Goal: Task Accomplishment & Management: Complete application form

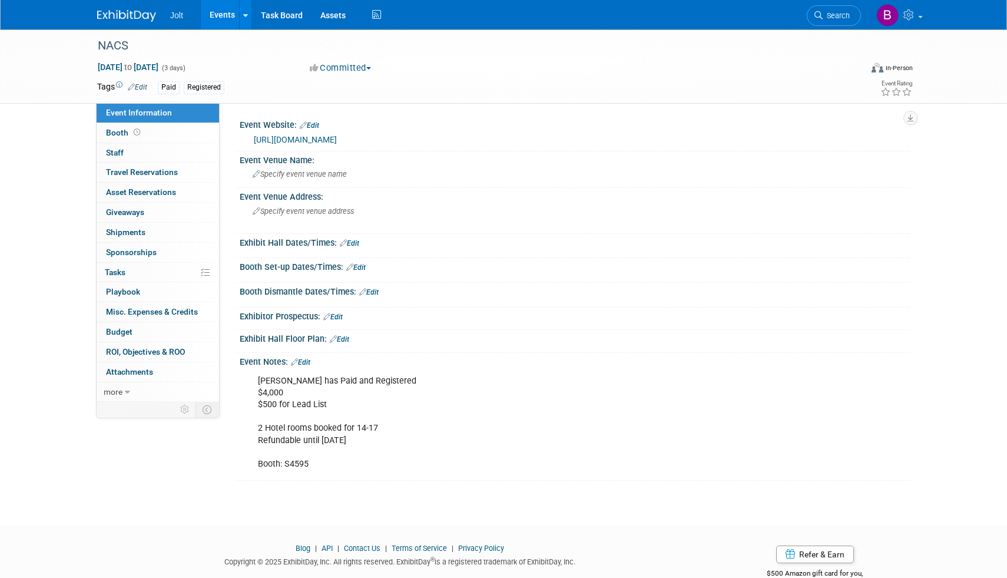
click at [137, 10] on img at bounding box center [126, 16] width 59 height 12
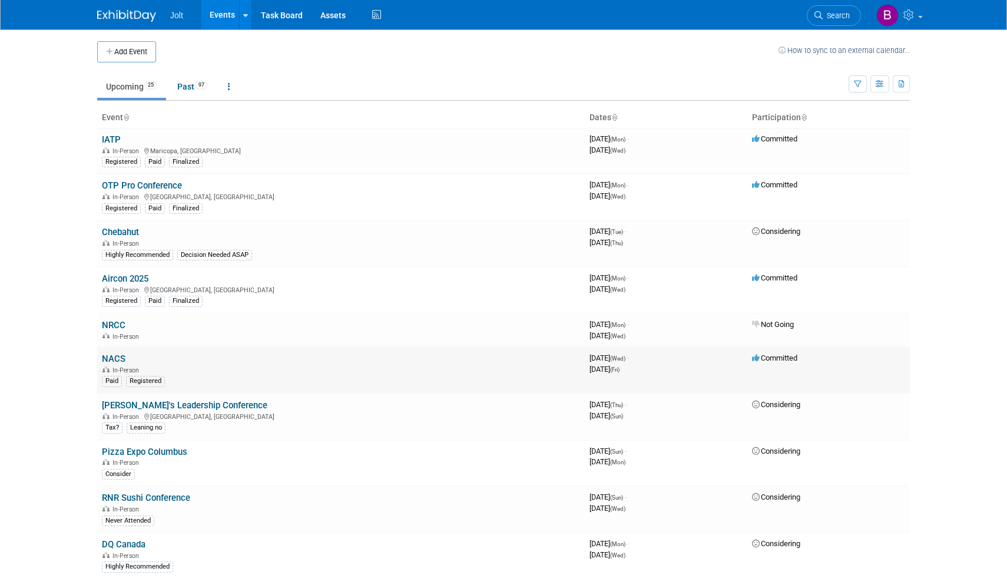
click at [118, 356] on link "NACS" at bounding box center [114, 358] width 24 height 11
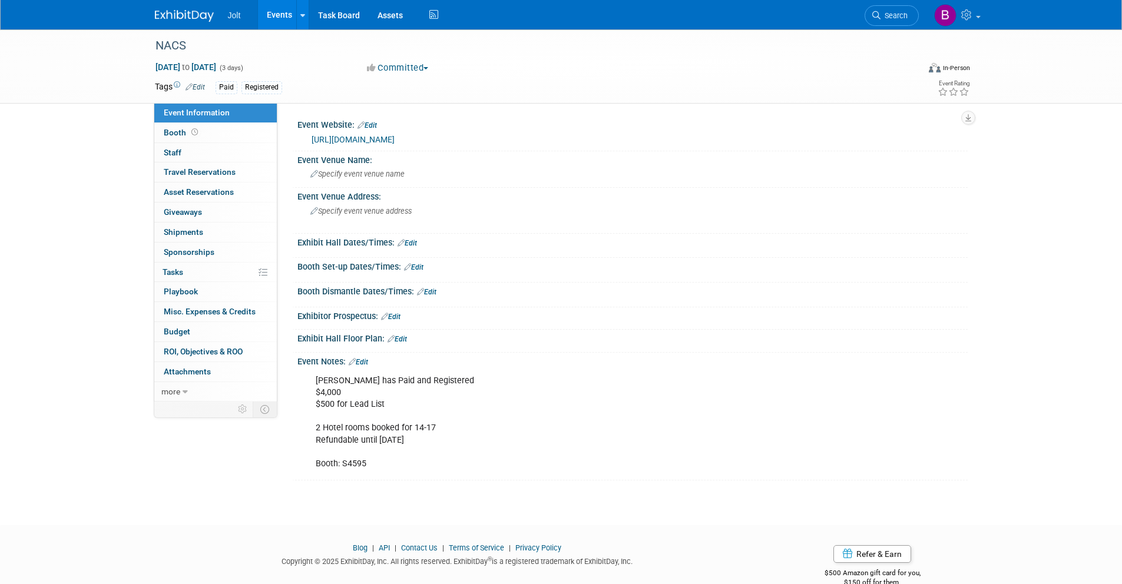
click at [196, 13] on img at bounding box center [184, 16] width 59 height 12
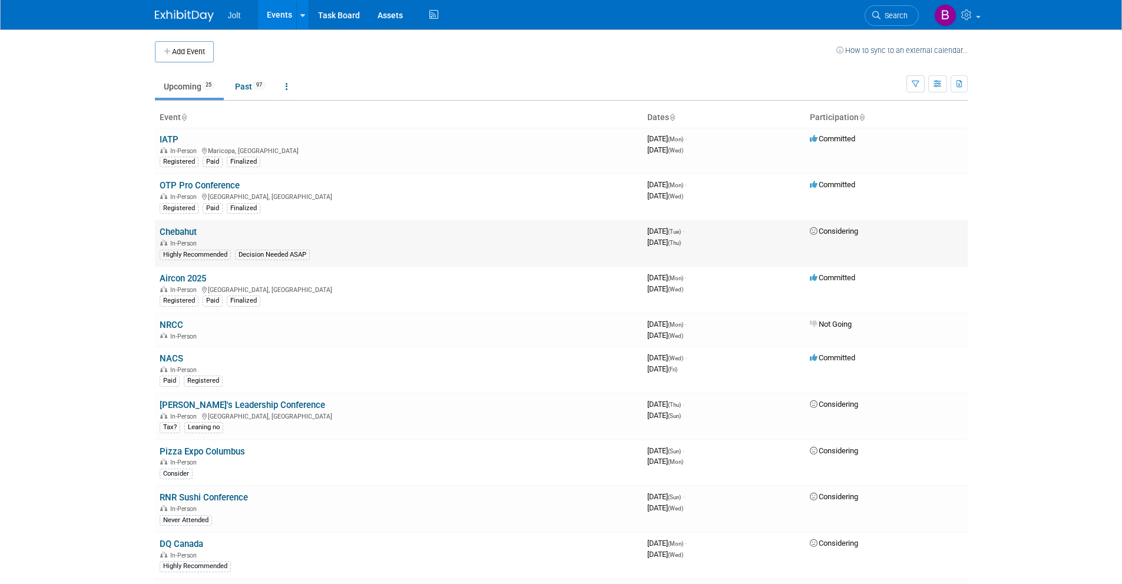
click at [187, 233] on link "Chebahut" at bounding box center [178, 232] width 37 height 11
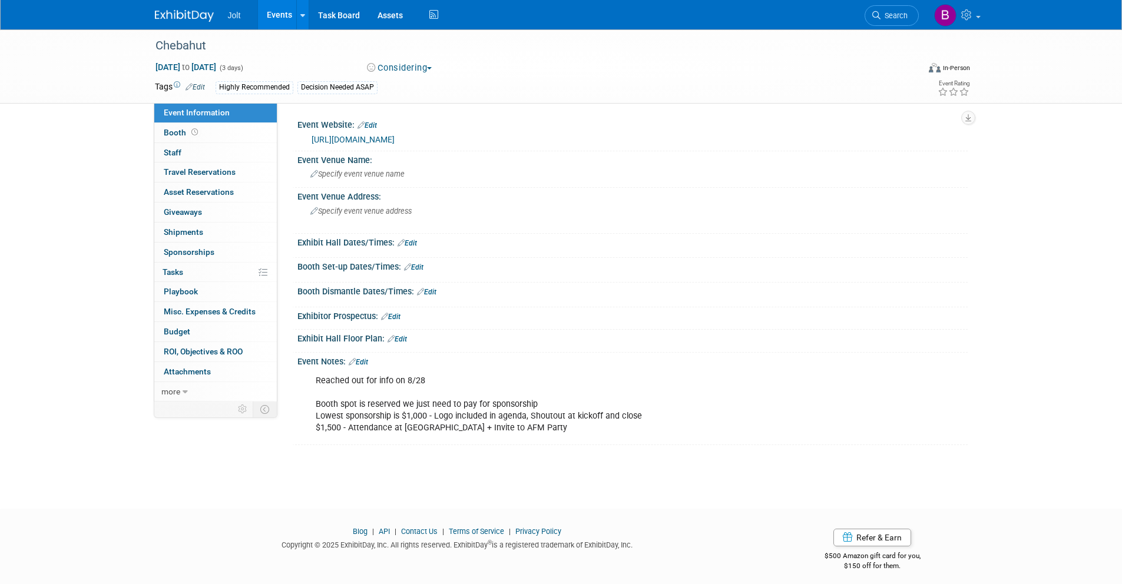
click at [399, 69] on button "Considering" at bounding box center [400, 68] width 74 height 12
click at [405, 91] on link "Committed" at bounding box center [420, 87] width 114 height 16
click at [184, 15] on img at bounding box center [184, 16] width 59 height 12
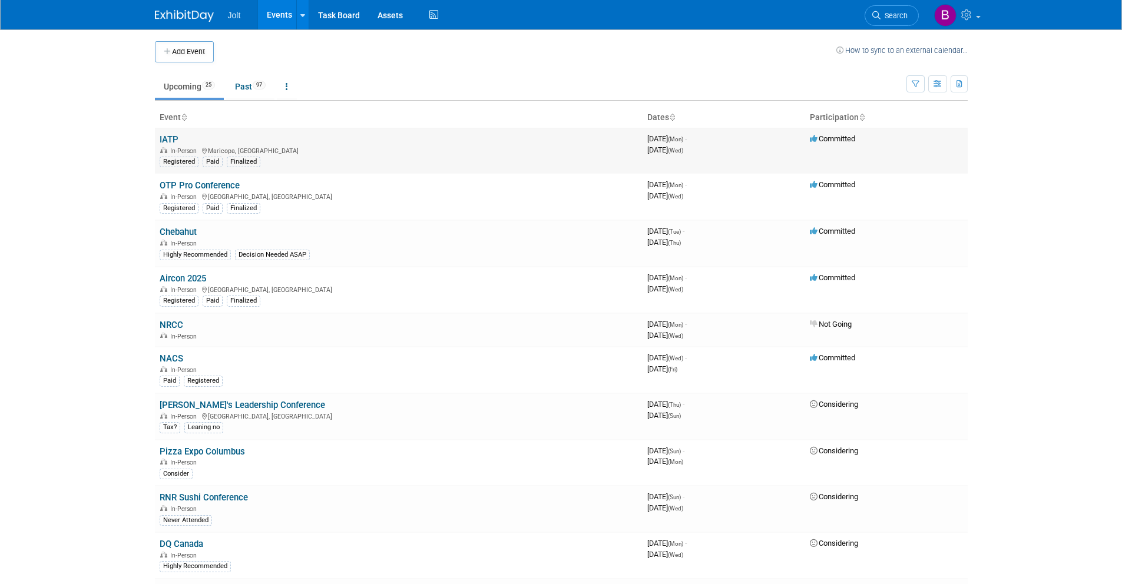
click at [170, 139] on link "IATP" at bounding box center [169, 139] width 19 height 11
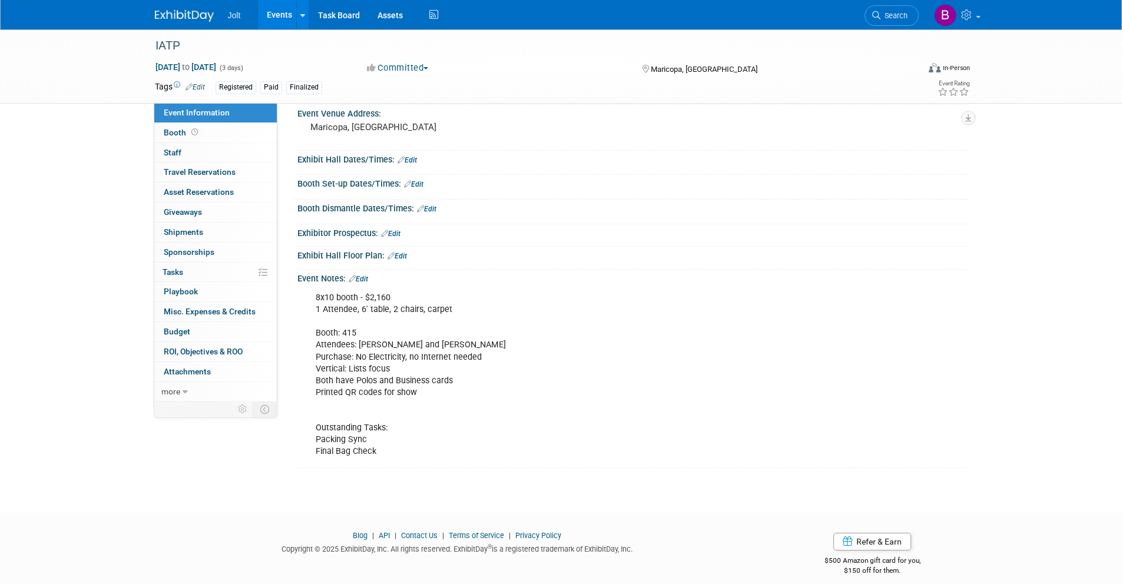
scroll to position [94, 0]
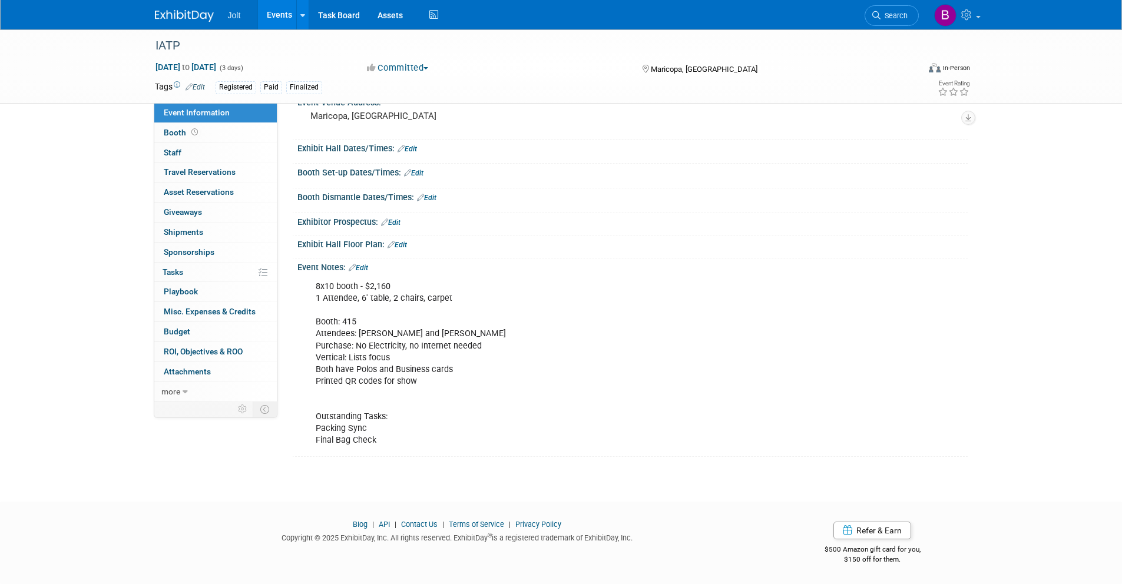
click at [194, 15] on img at bounding box center [184, 16] width 59 height 12
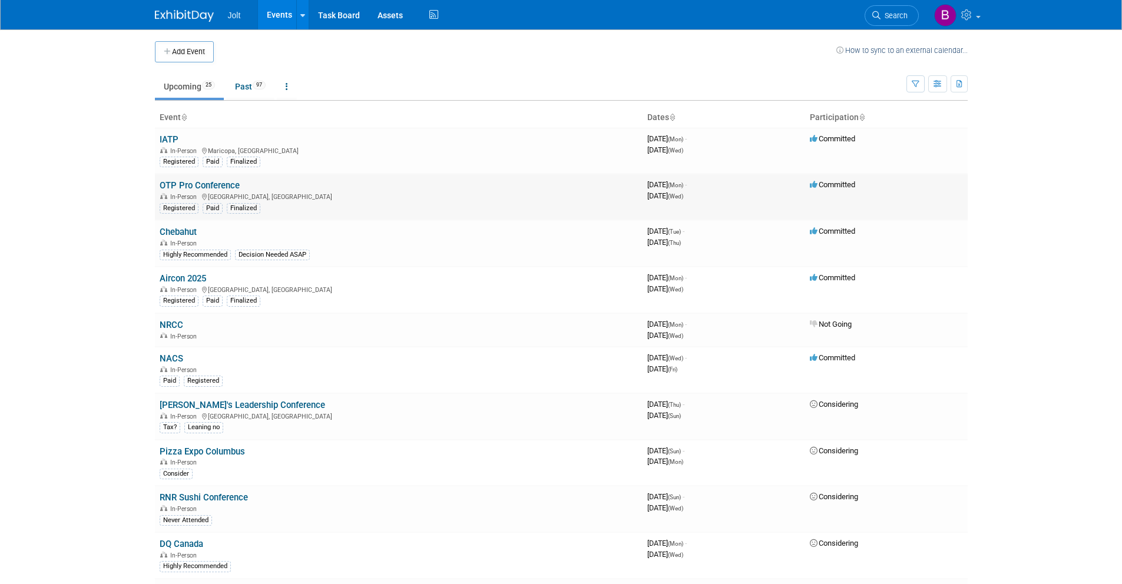
click at [194, 183] on link "OTP Pro Conference" at bounding box center [200, 185] width 80 height 11
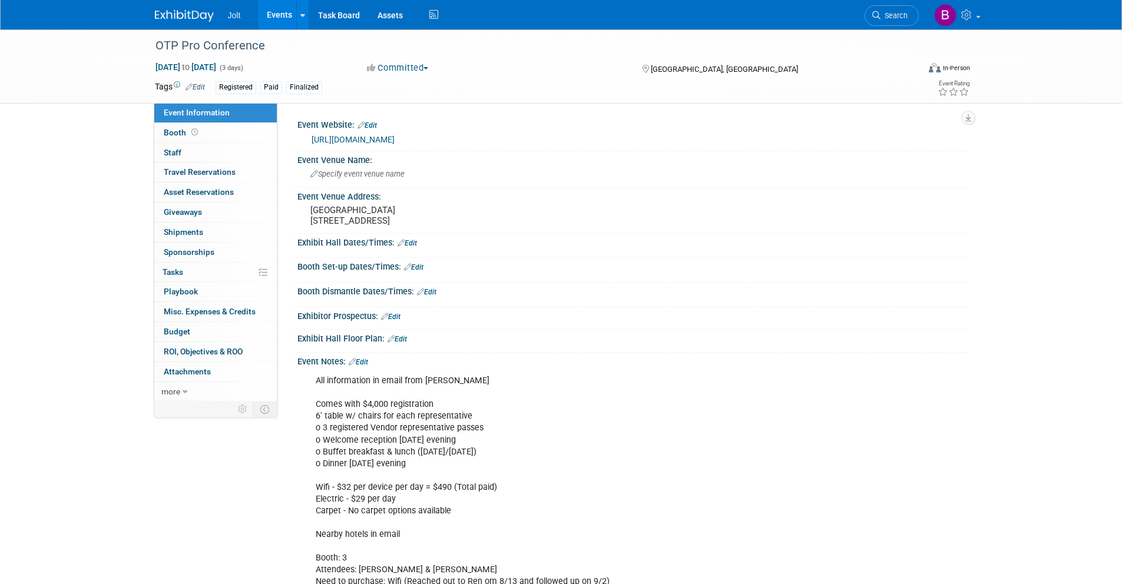
click at [174, 15] on img at bounding box center [184, 16] width 59 height 12
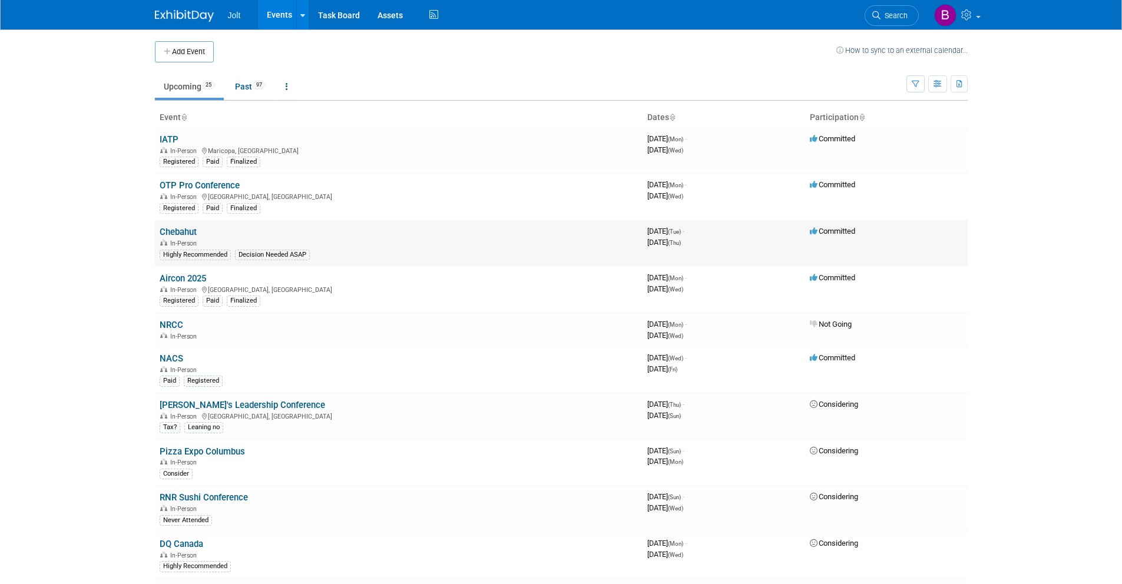
click at [184, 231] on link "Chebahut" at bounding box center [178, 232] width 37 height 11
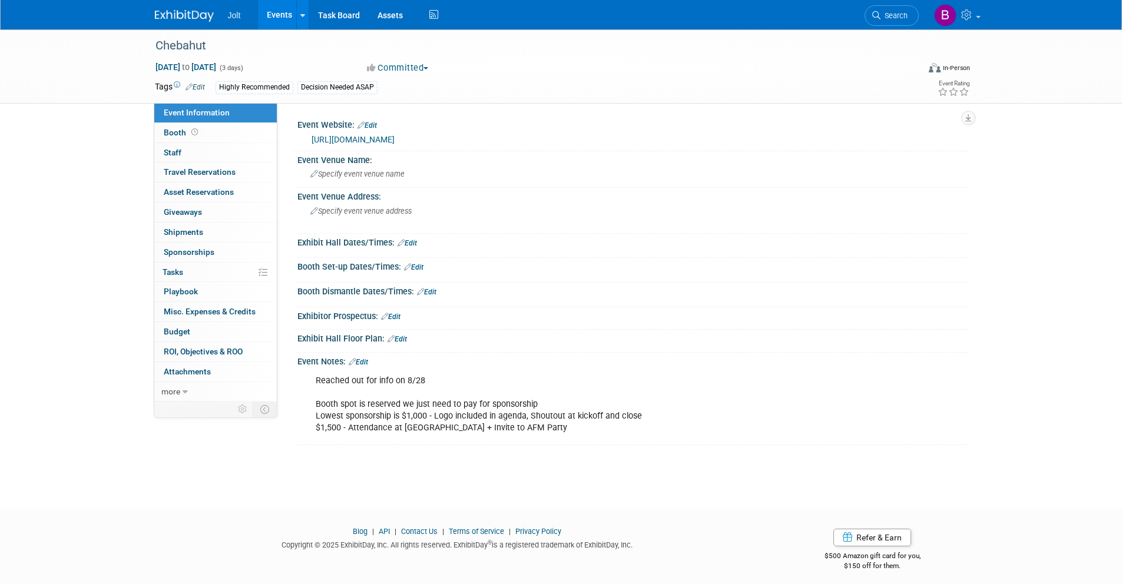
click at [194, 18] on img at bounding box center [184, 16] width 59 height 12
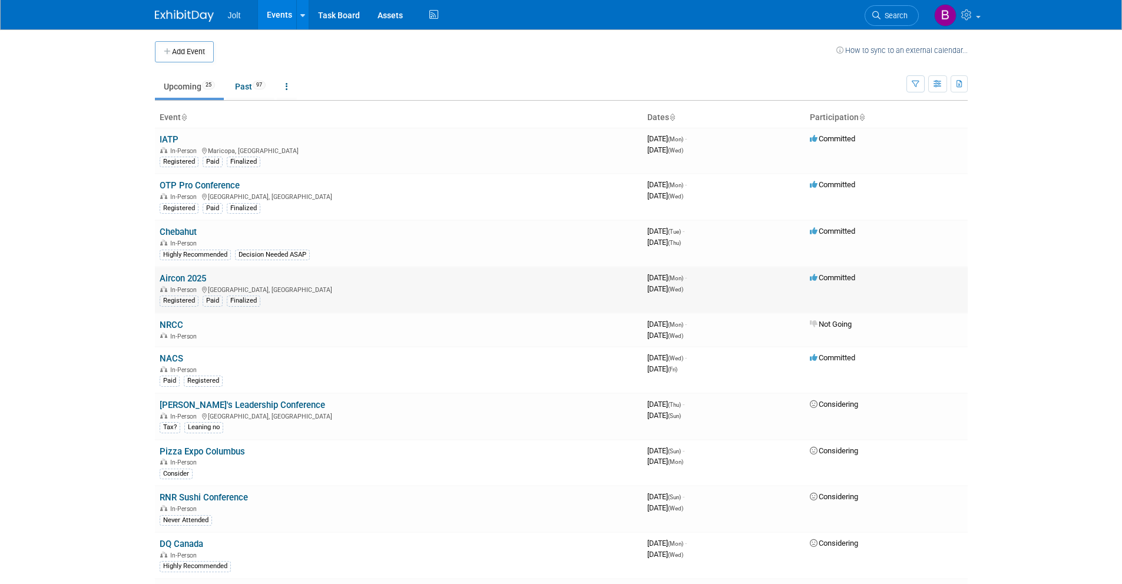
click at [191, 278] on link "Aircon 2025" at bounding box center [183, 278] width 47 height 11
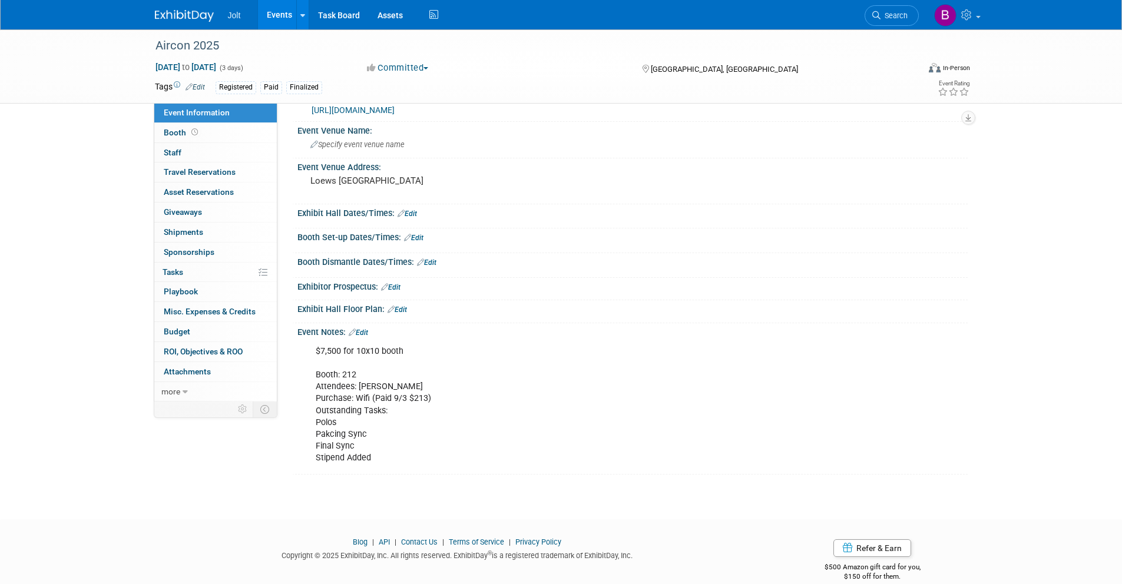
scroll to position [35, 0]
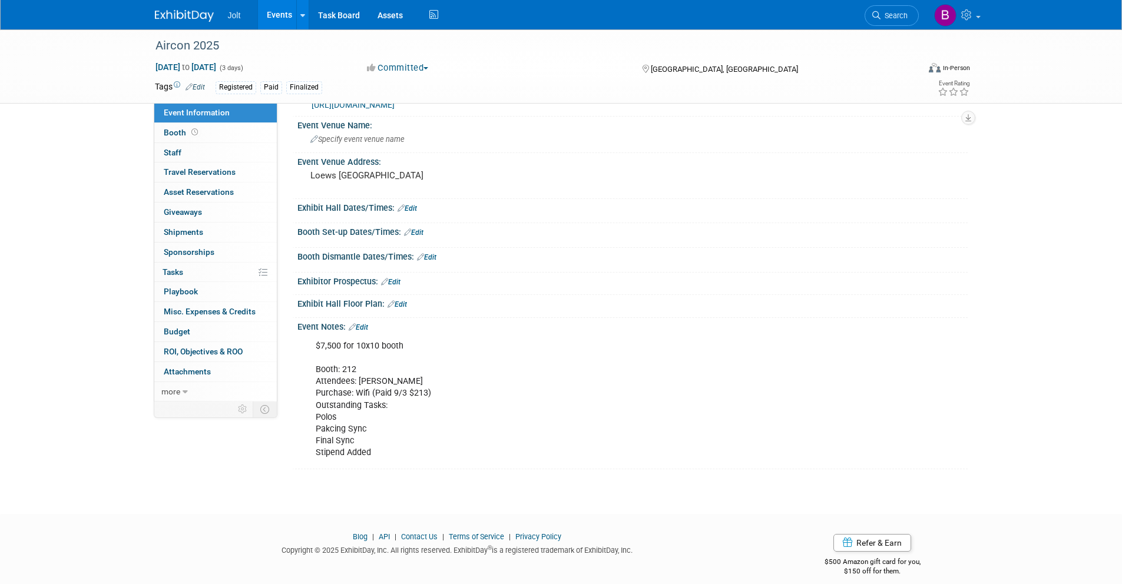
click at [203, 15] on img at bounding box center [184, 16] width 59 height 12
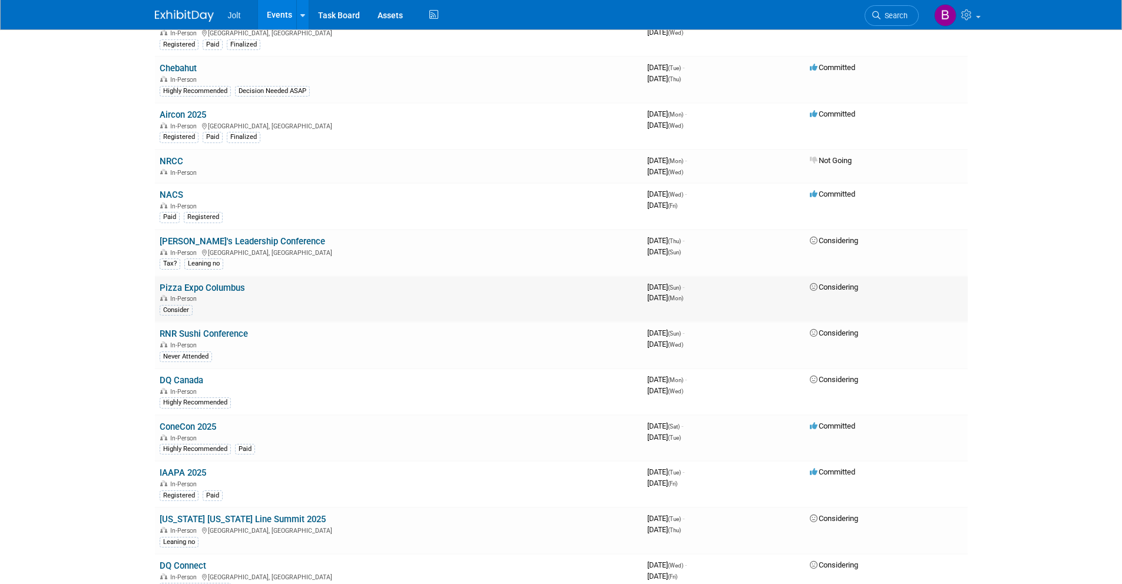
scroll to position [171, 0]
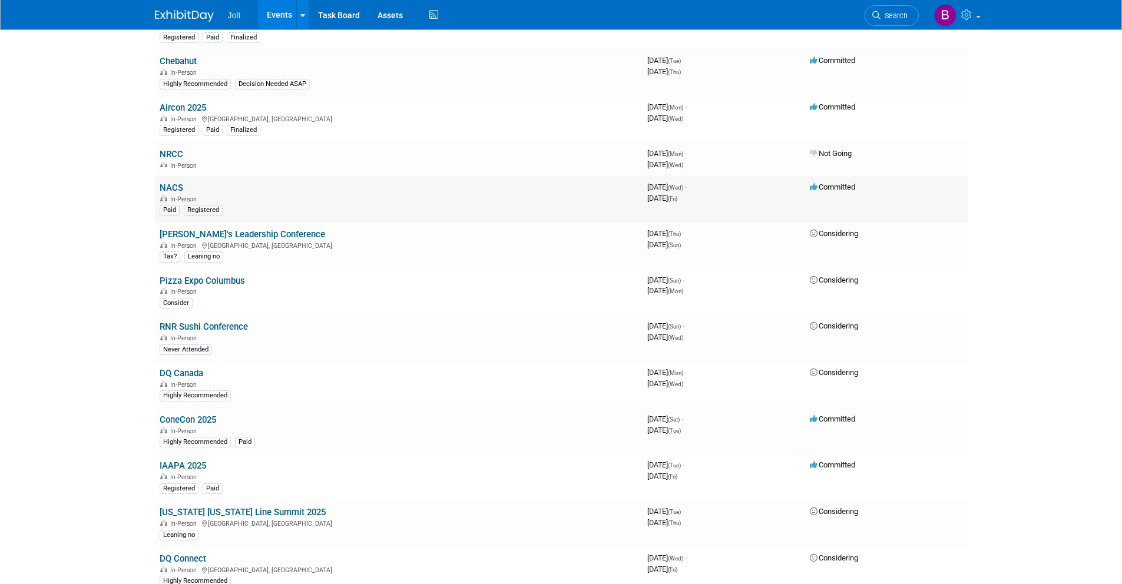
click at [171, 187] on link "NACS" at bounding box center [172, 188] width 24 height 11
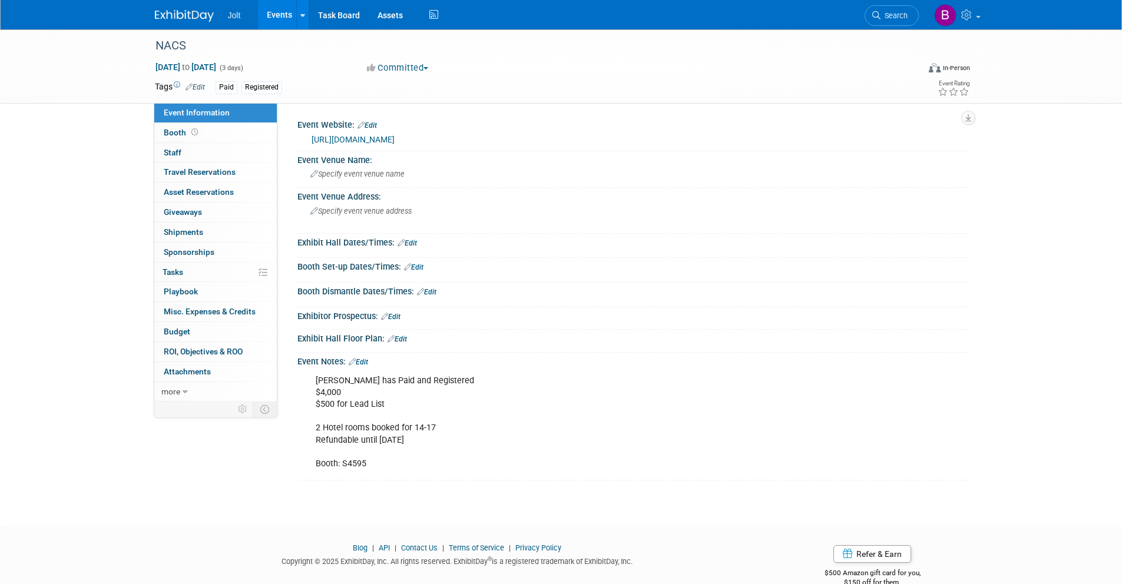
click at [190, 16] on img at bounding box center [184, 16] width 59 height 12
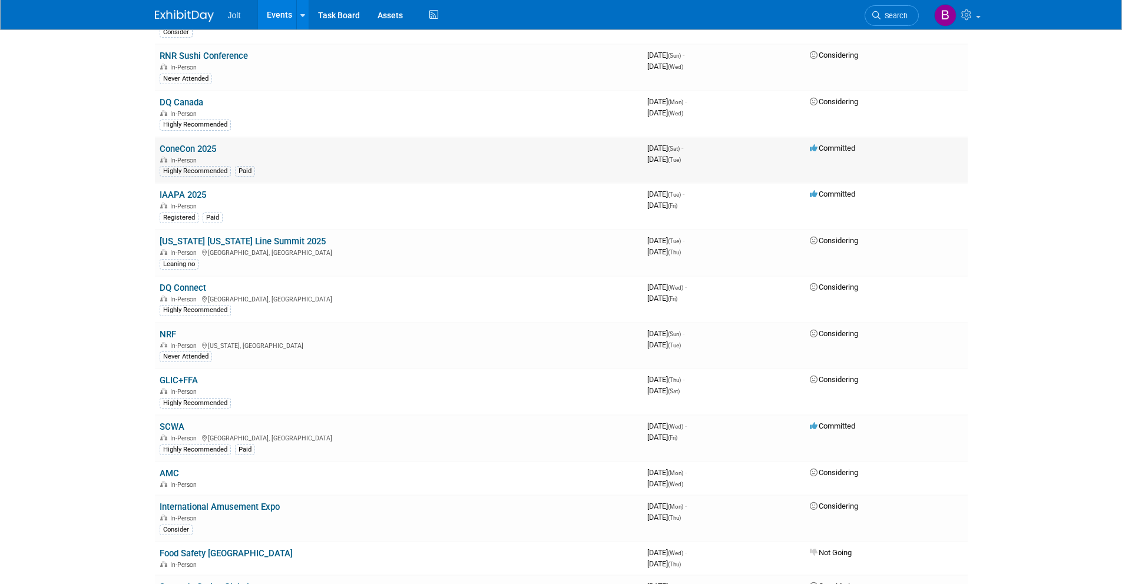
scroll to position [439, 0]
click at [197, 152] on link "ConeCon 2025" at bounding box center [188, 151] width 57 height 11
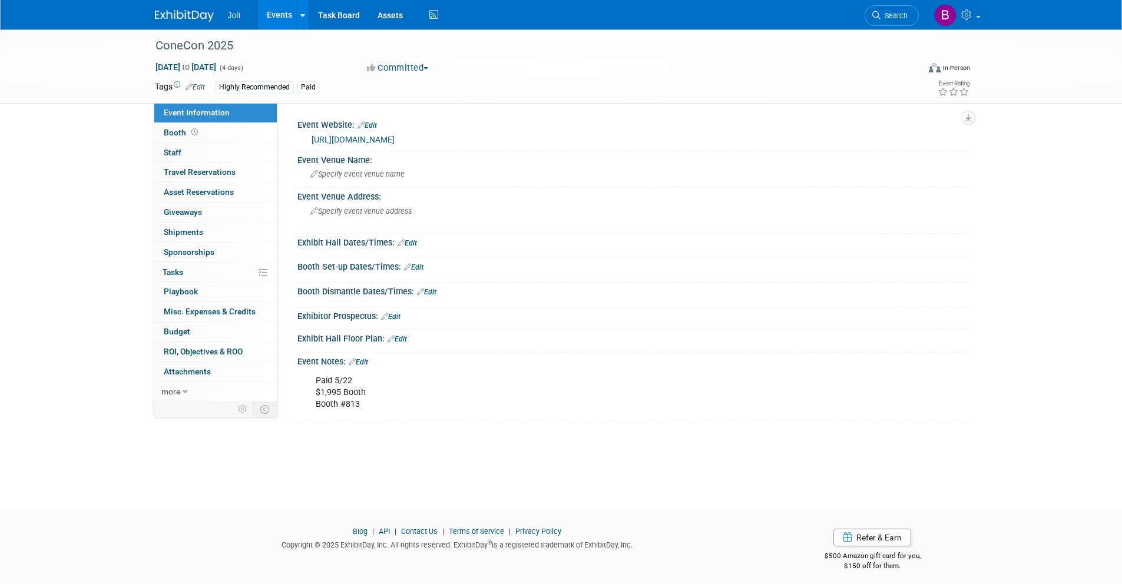
click at [197, 15] on img at bounding box center [184, 16] width 59 height 12
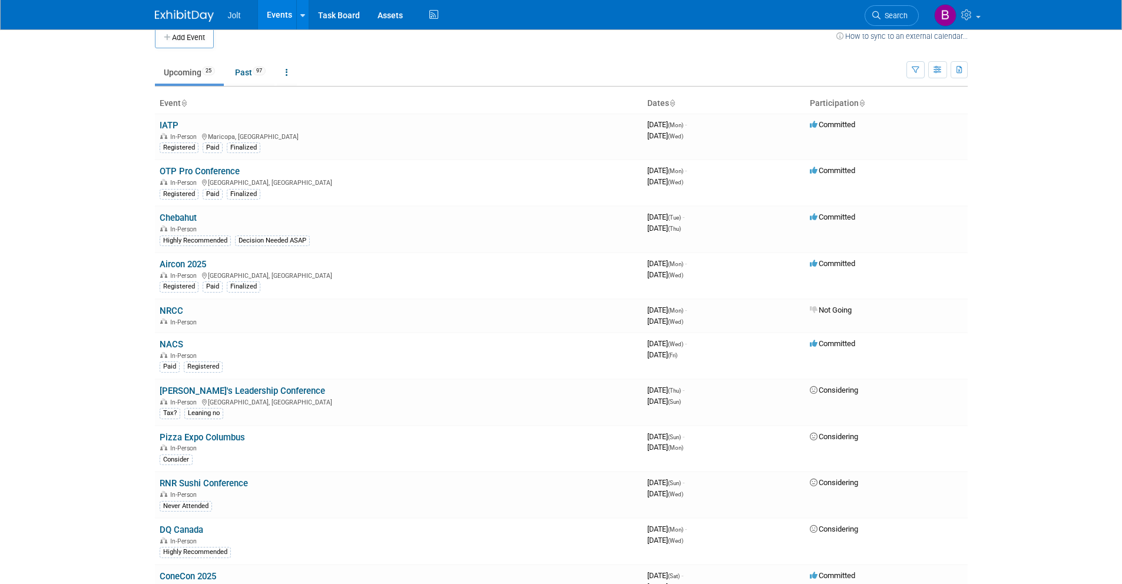
scroll to position [370, 0]
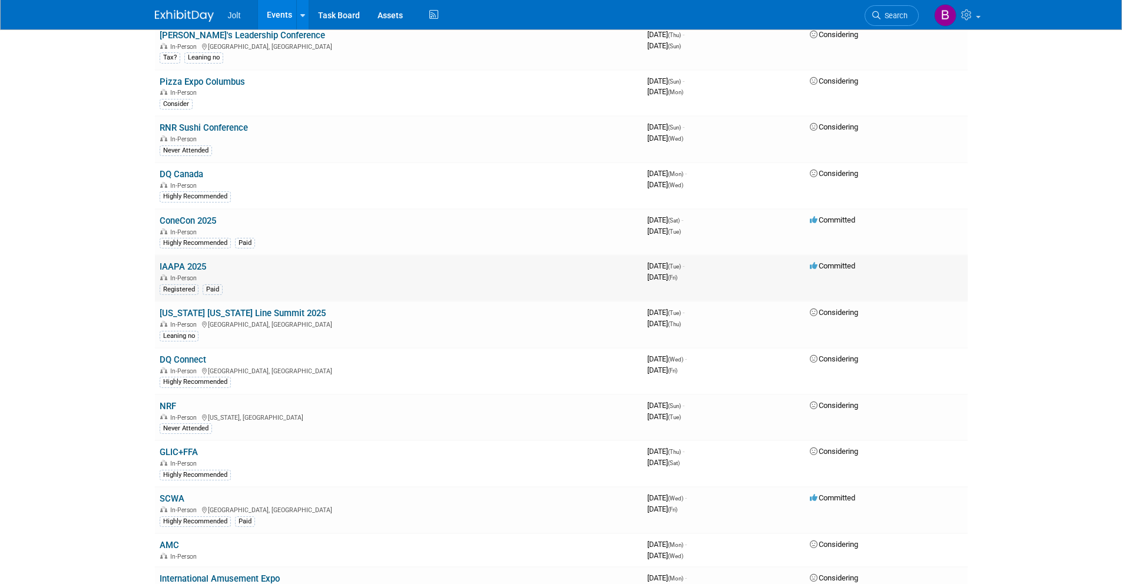
click at [181, 265] on link "IAAPA 2025" at bounding box center [183, 266] width 47 height 11
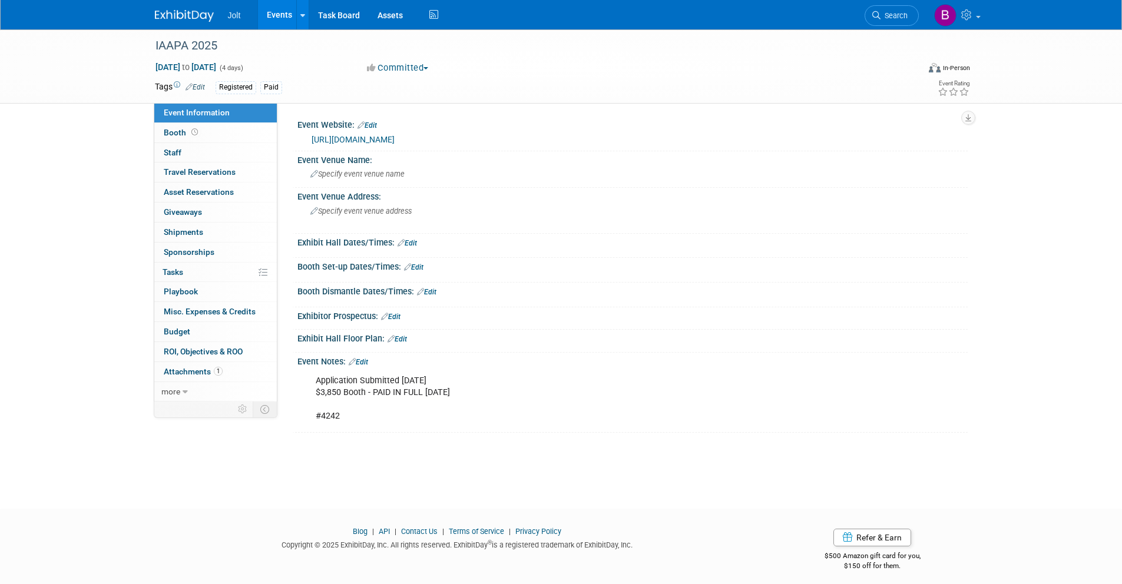
click at [201, 17] on img at bounding box center [184, 16] width 59 height 12
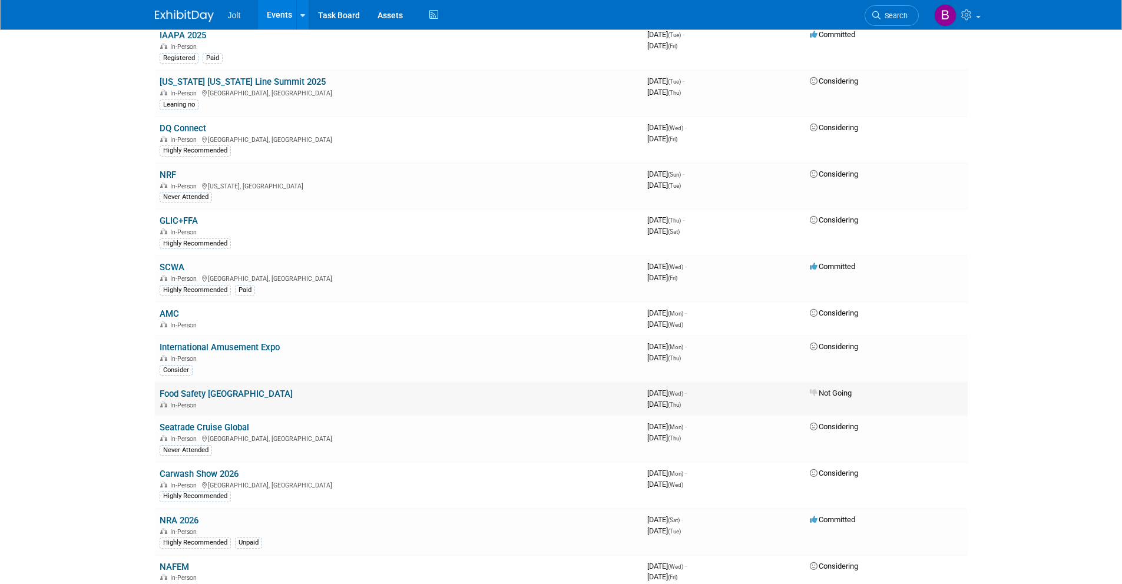
scroll to position [621, 0]
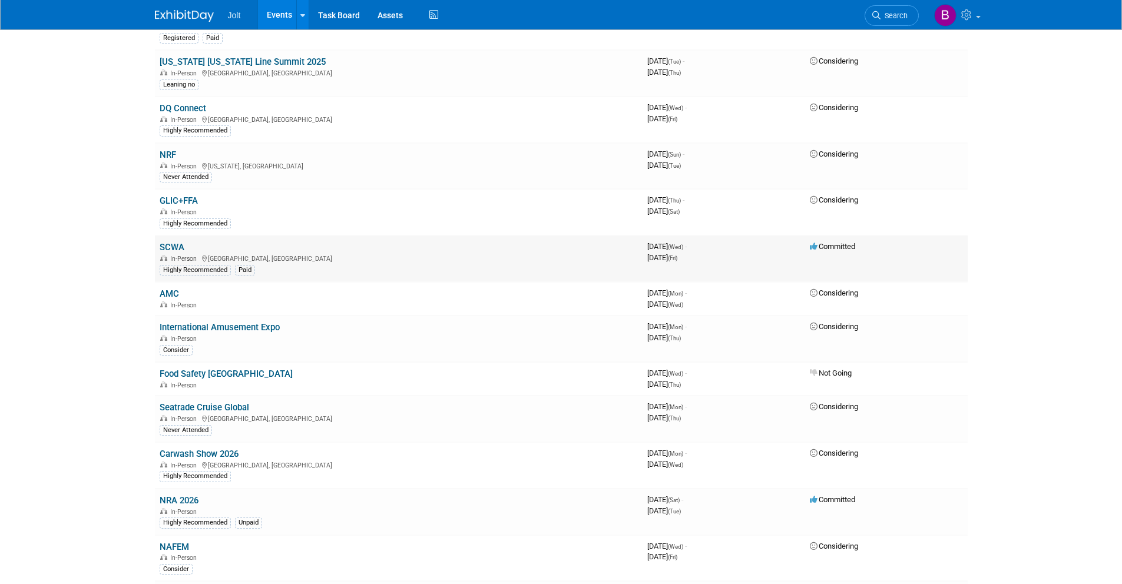
click at [167, 246] on link "SCWA" at bounding box center [172, 247] width 25 height 11
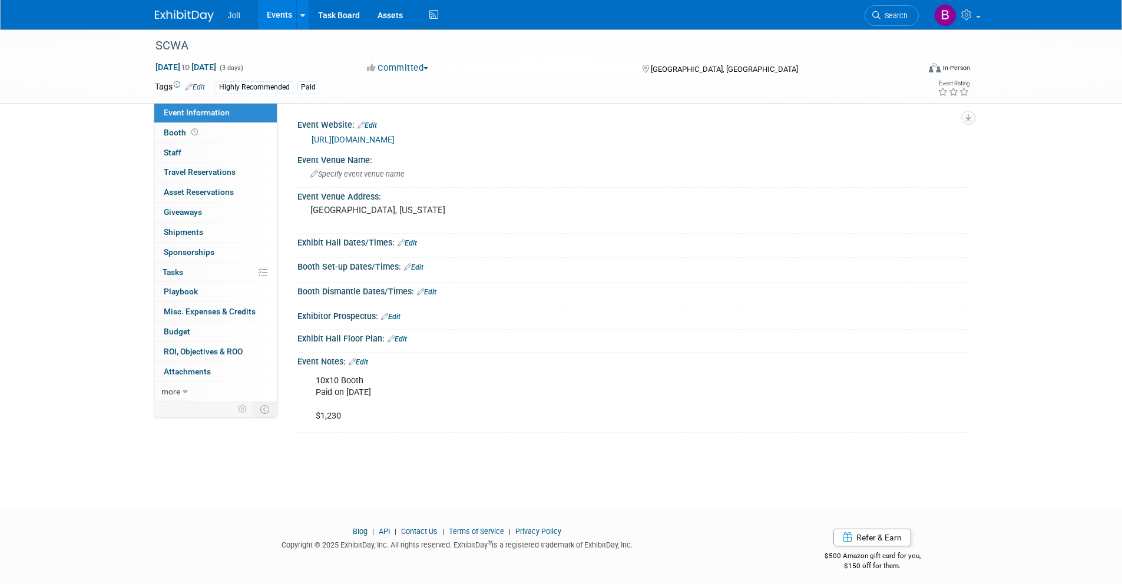
click at [180, 15] on img at bounding box center [184, 16] width 59 height 12
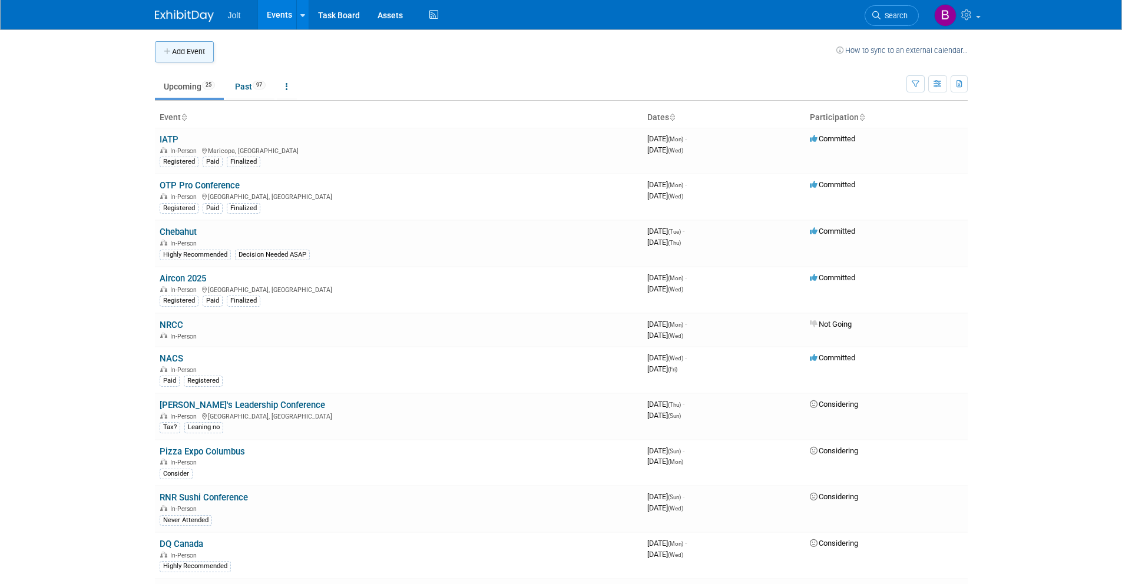
click at [188, 55] on button "Add Event" at bounding box center [184, 51] width 59 height 21
select select "8"
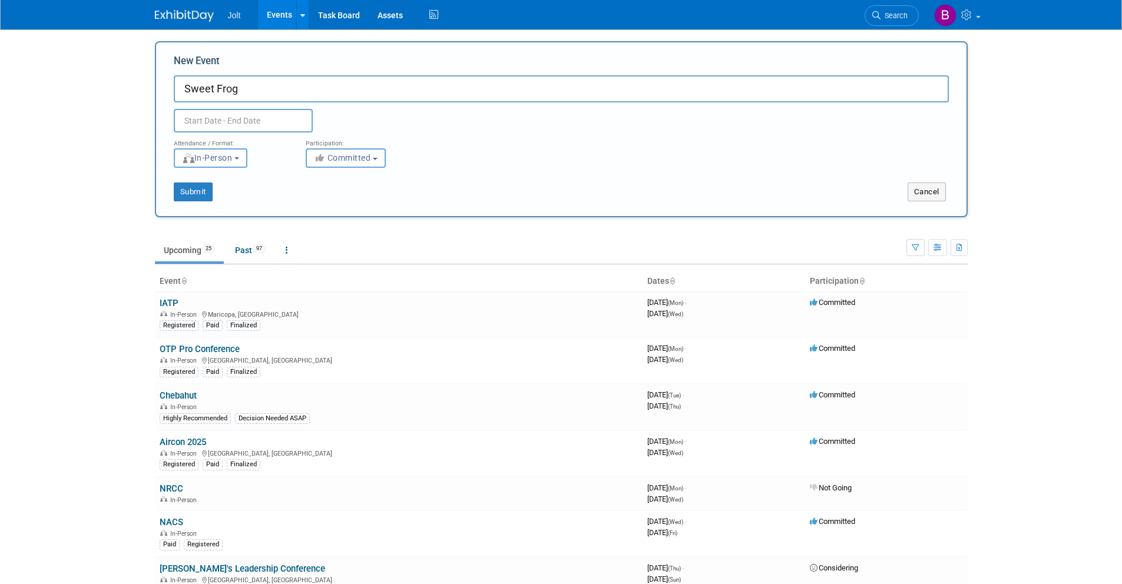
type input "Sweet Frog"
click at [218, 122] on input "text" at bounding box center [243, 121] width 139 height 24
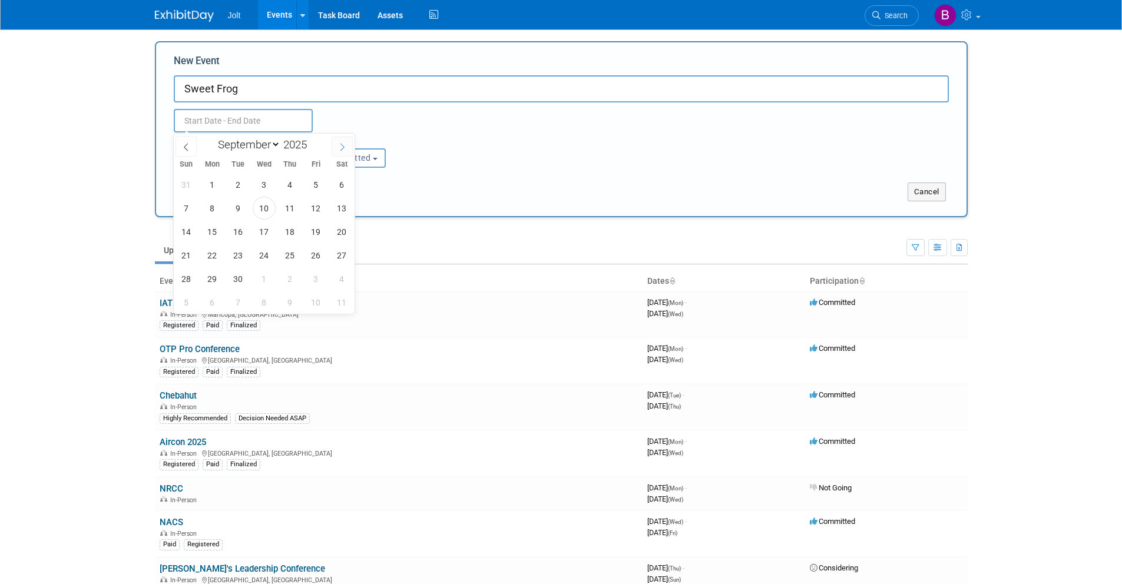
click at [344, 147] on icon at bounding box center [342, 147] width 8 height 8
select select "9"
click at [237, 208] on span "7" at bounding box center [238, 208] width 23 height 23
click at [287, 207] on span "9" at bounding box center [290, 208] width 23 height 23
type input "Oct 7, 2025 to Oct 9, 2025"
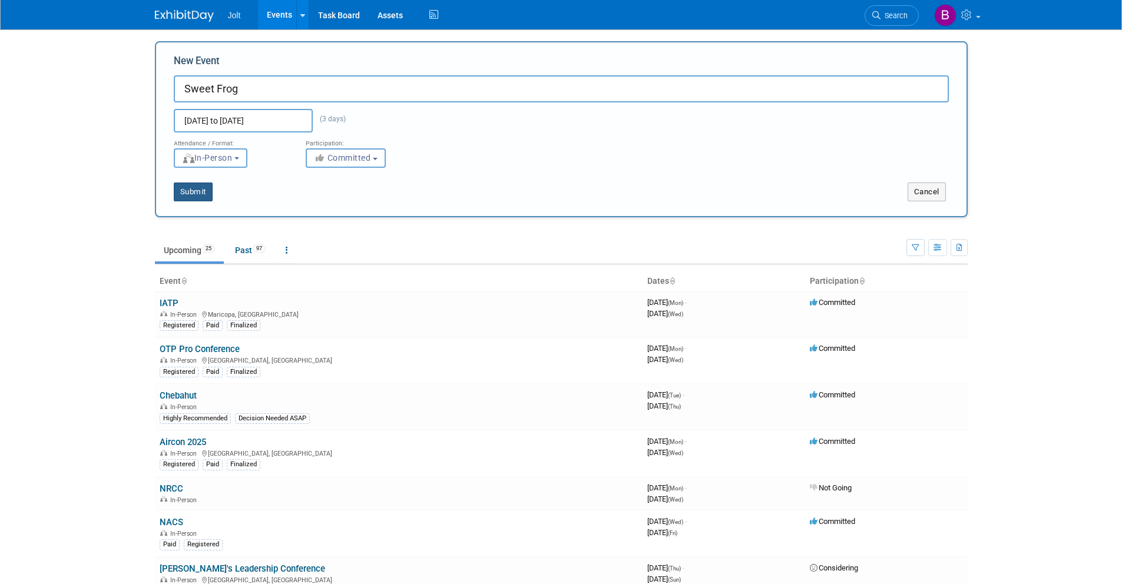
click at [208, 187] on button "Submit" at bounding box center [193, 192] width 39 height 19
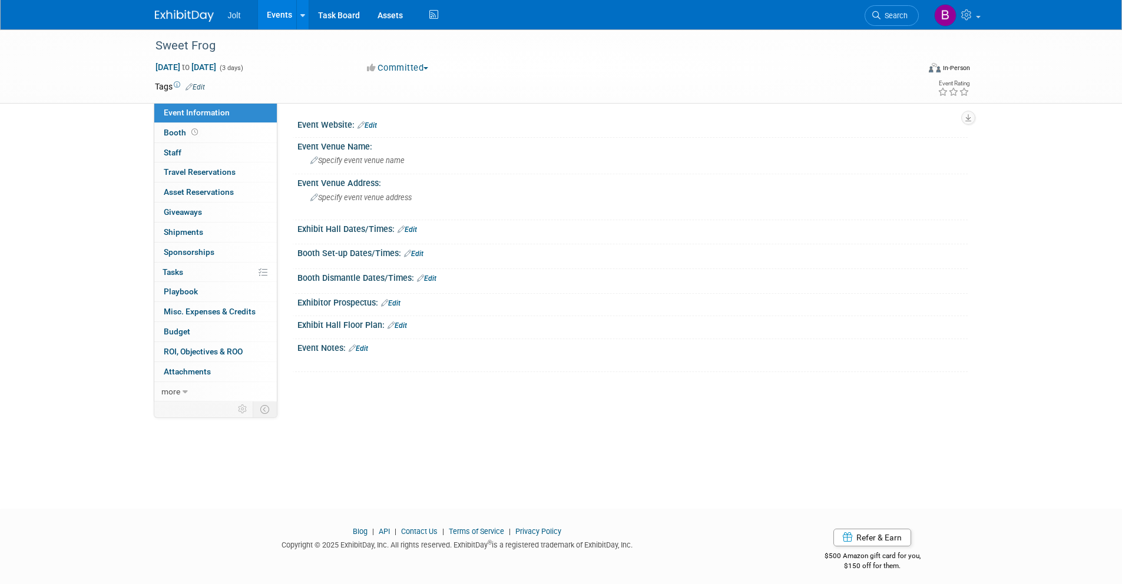
scroll to position [2, 0]
click at [181, 15] on img at bounding box center [184, 16] width 59 height 12
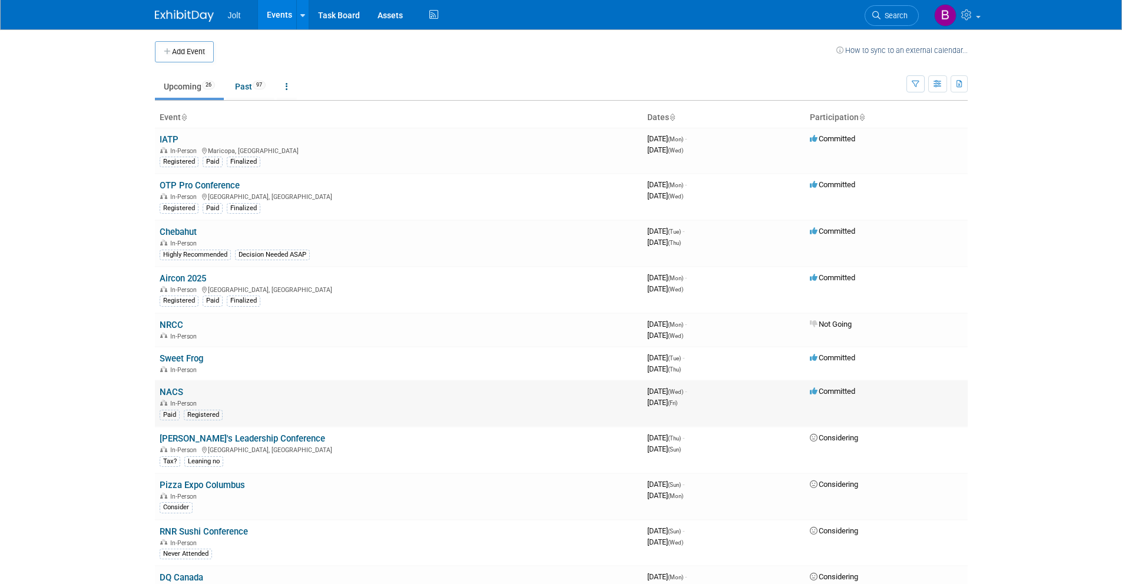
click at [177, 392] on link "NACS" at bounding box center [172, 392] width 24 height 11
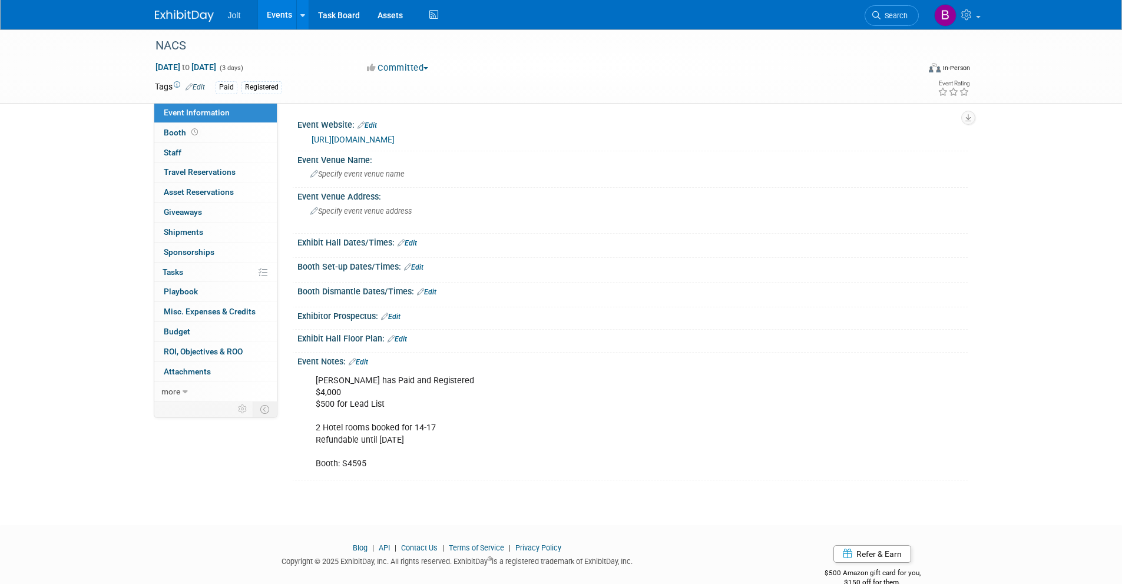
click at [362, 140] on link "[URL][DOMAIN_NAME]" at bounding box center [353, 139] width 83 height 9
